Goal: Navigation & Orientation: Find specific page/section

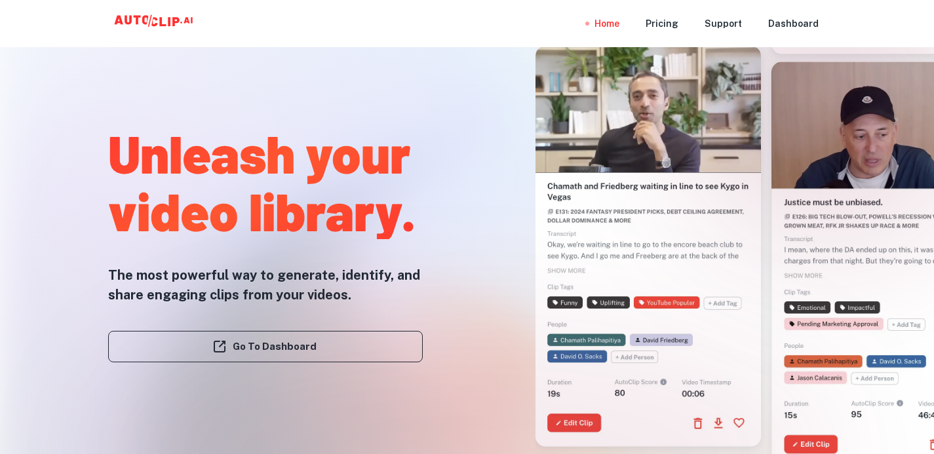
click at [495, 191] on div at bounding box center [643, 175] width 404 height 454
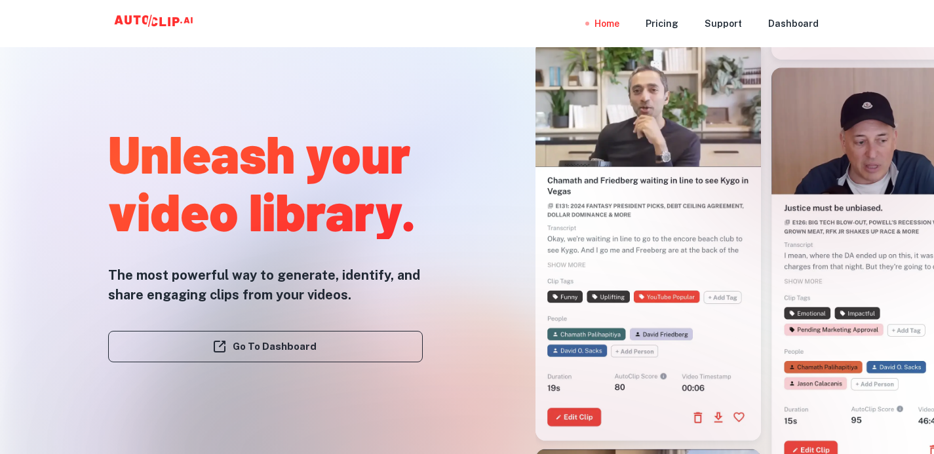
click at [383, 343] on div at bounding box center [467, 454] width 747 height 262
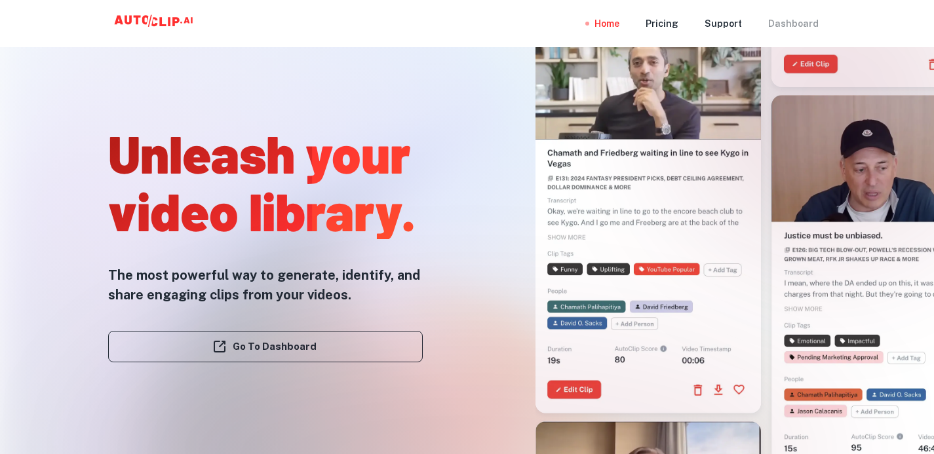
click at [791, 22] on div "Dashboard" at bounding box center [793, 23] width 50 height 47
